Goal: Task Accomplishment & Management: Manage account settings

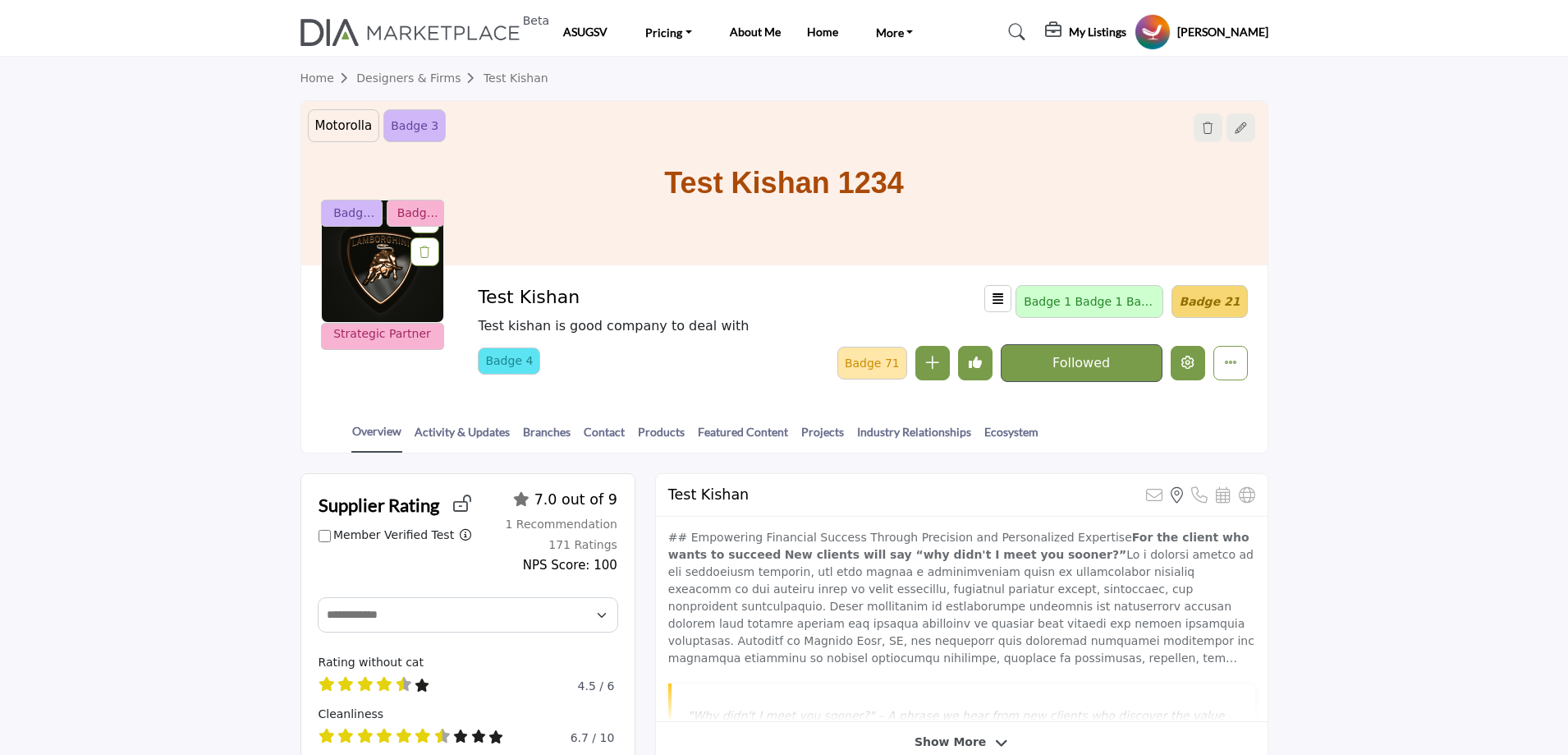
click at [1188, 360] on icon "Edit company" at bounding box center [1187, 362] width 13 height 13
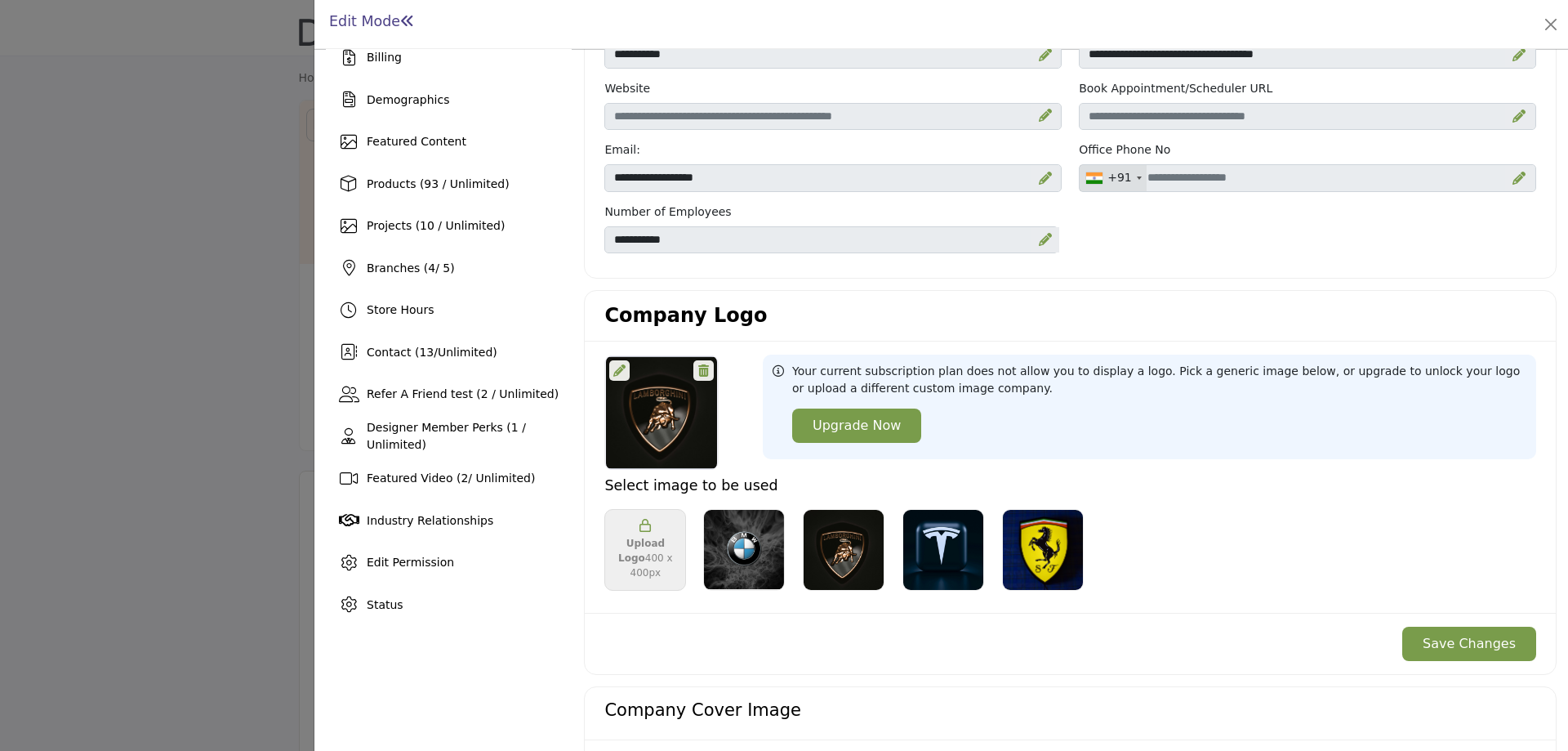
scroll to position [326, 0]
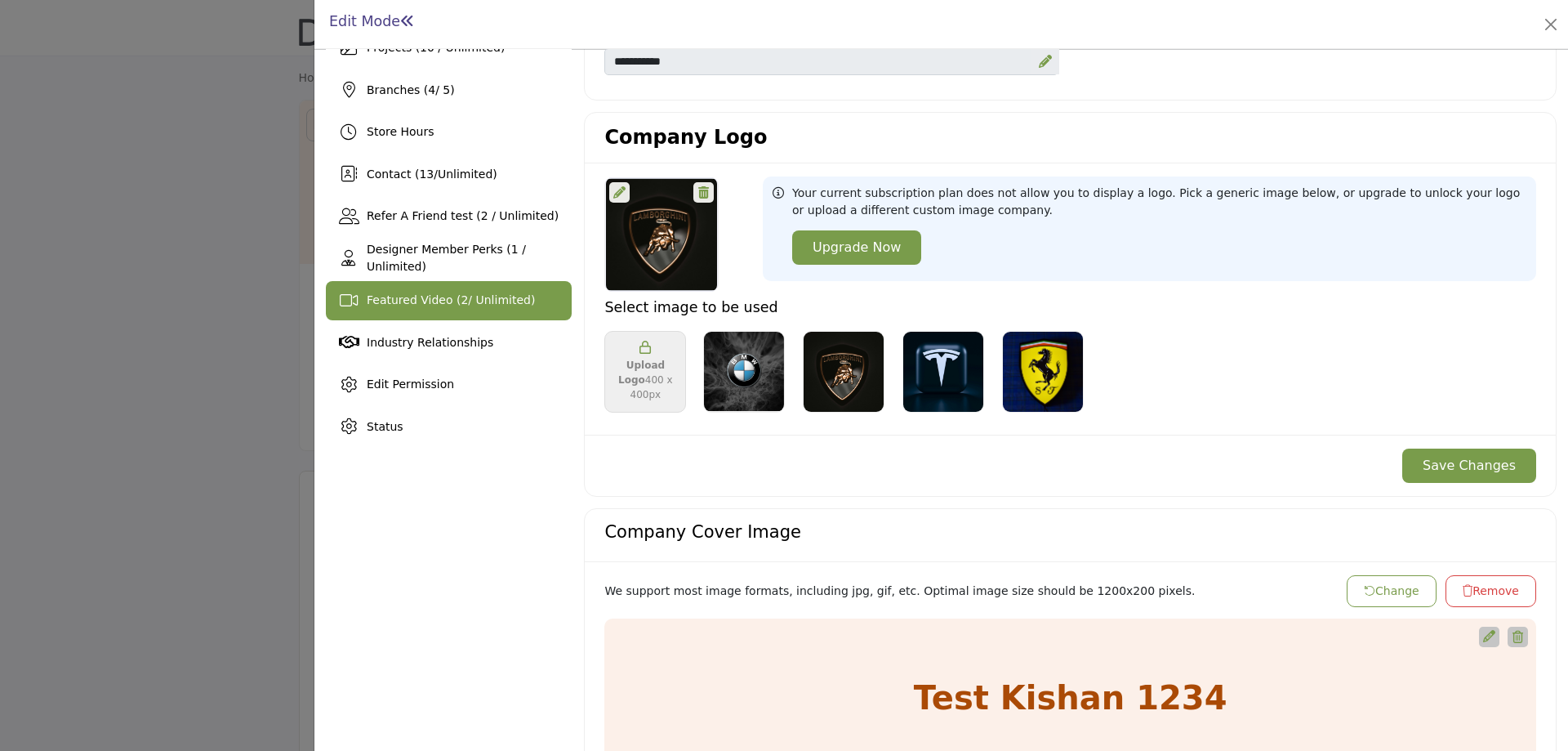
click at [410, 301] on span "Featured Video ( 2 / Unlimited)" at bounding box center [451, 299] width 168 height 13
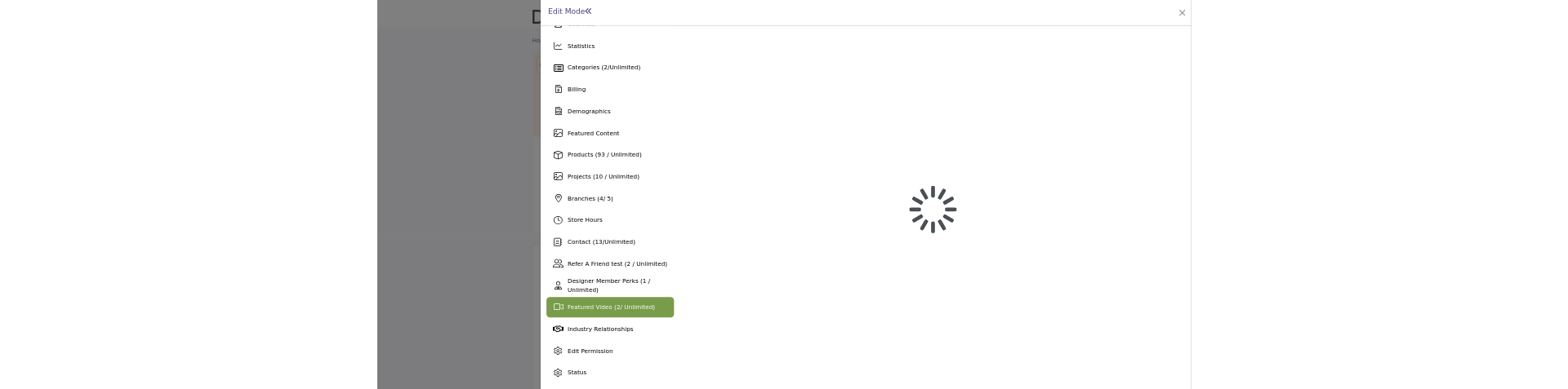
scroll to position [34, 0]
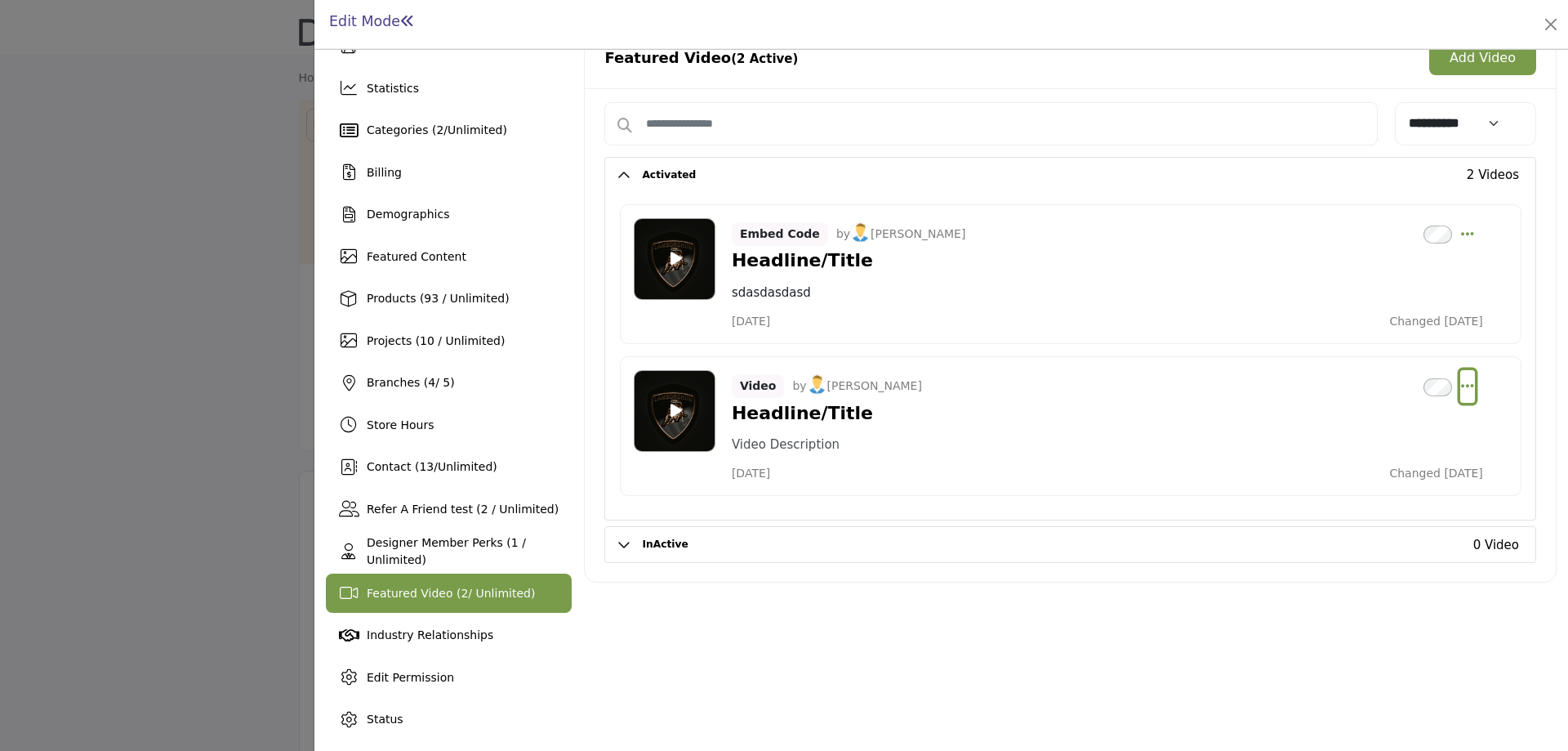
click at [1461, 385] on icon "Select Dropdown Options" at bounding box center [1467, 385] width 13 height 15
click at [1365, 464] on link "Edit" at bounding box center [1389, 464] width 158 height 30
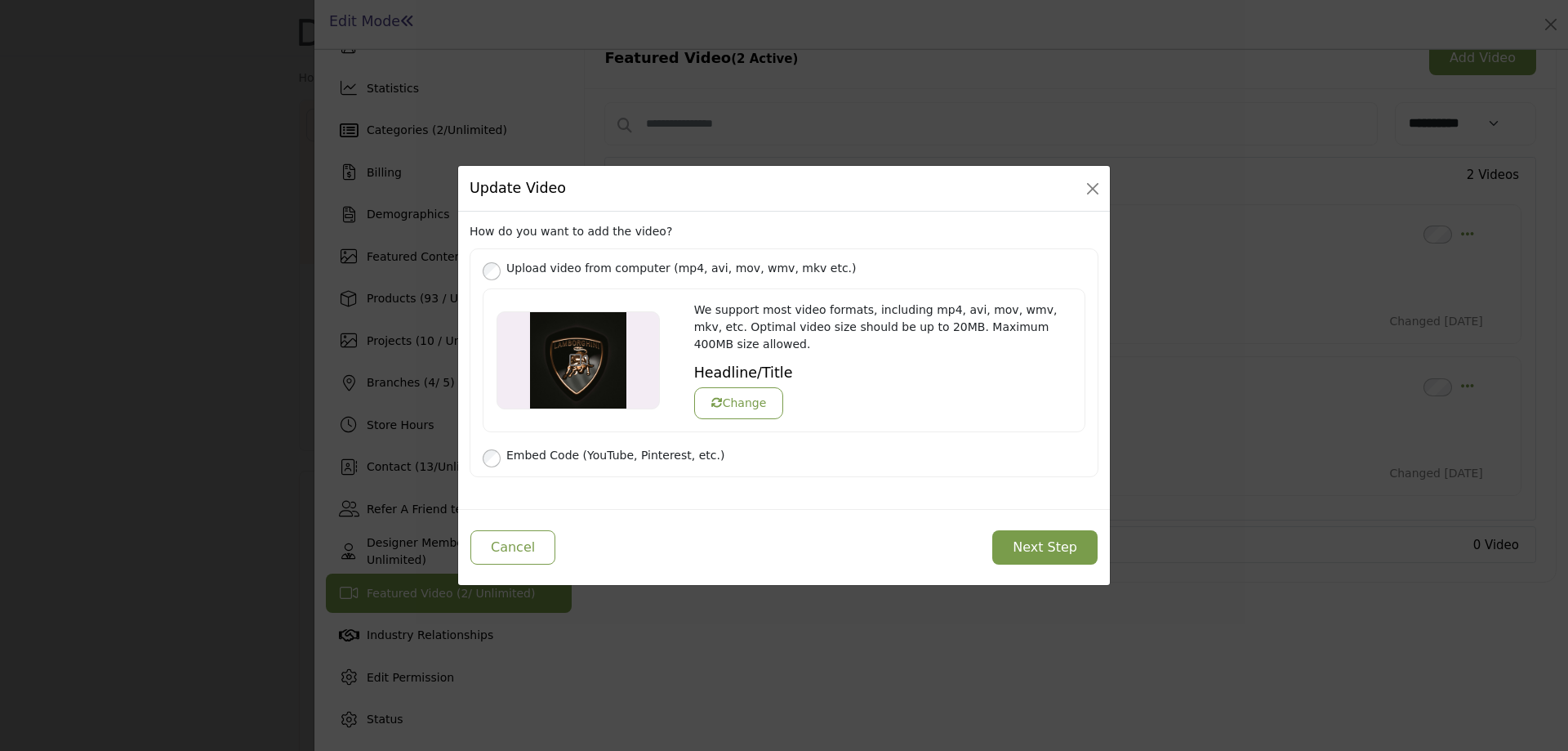
click at [1055, 538] on button "Next Step" at bounding box center [1045, 547] width 105 height 34
